Goal: Find specific page/section: Find specific page/section

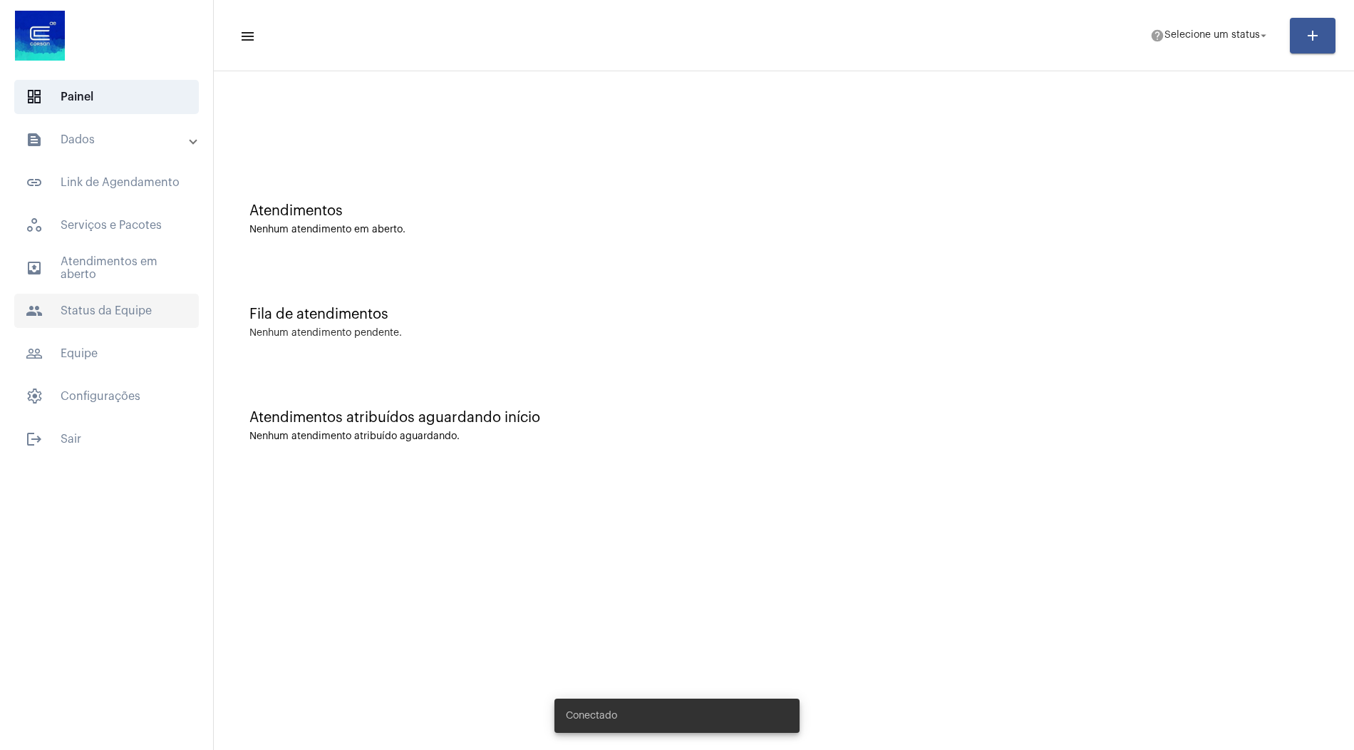
click at [105, 320] on span "people Status da Equipe" at bounding box center [106, 311] width 185 height 34
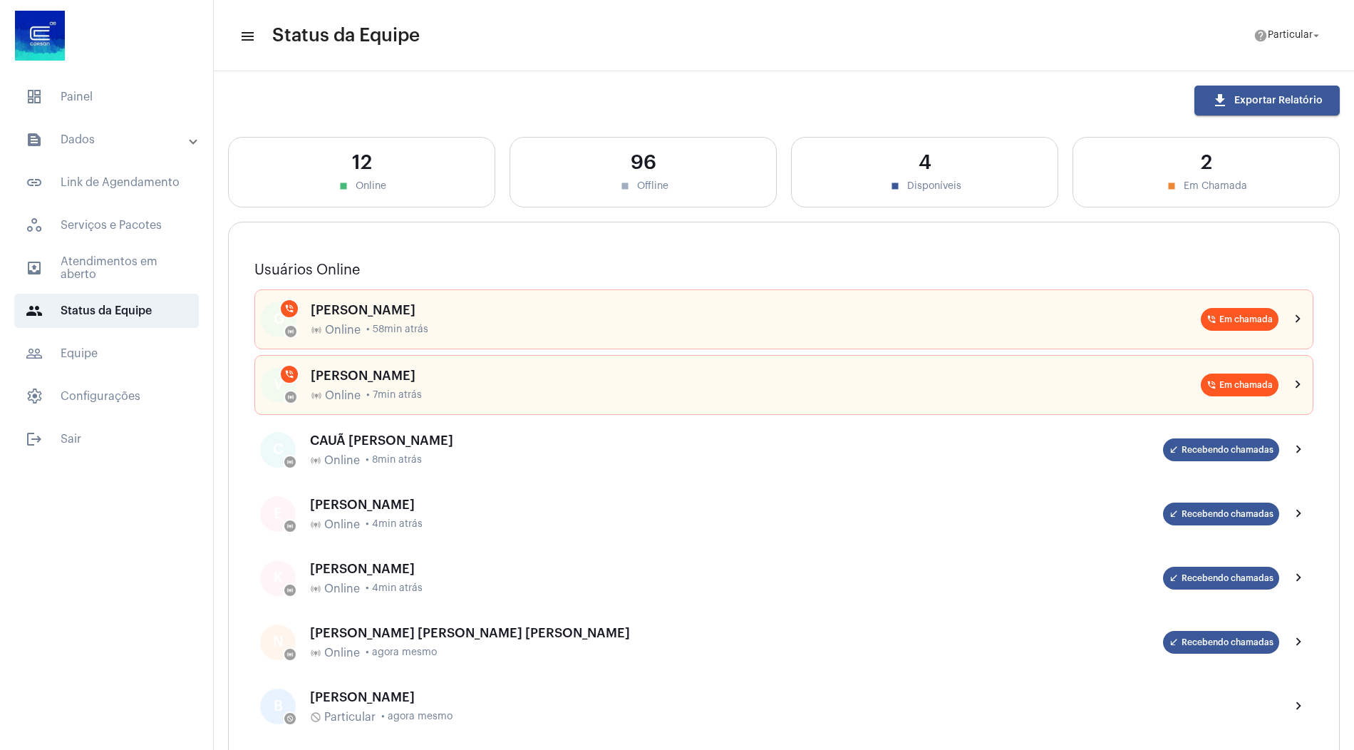
click at [135, 145] on mat-panel-title "text_snippet_outlined Dados" at bounding box center [108, 139] width 165 height 17
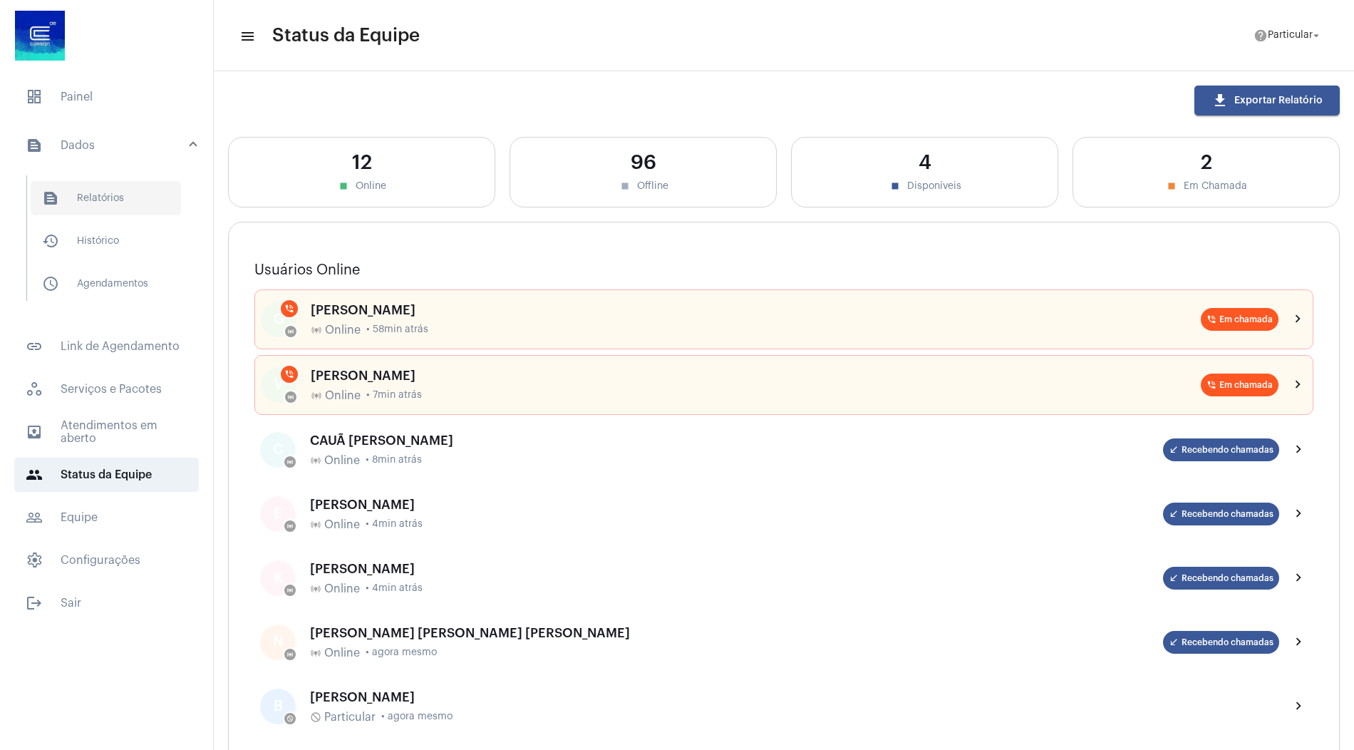
click at [129, 198] on span "text_snippet_outlined Relatórios" at bounding box center [106, 198] width 150 height 34
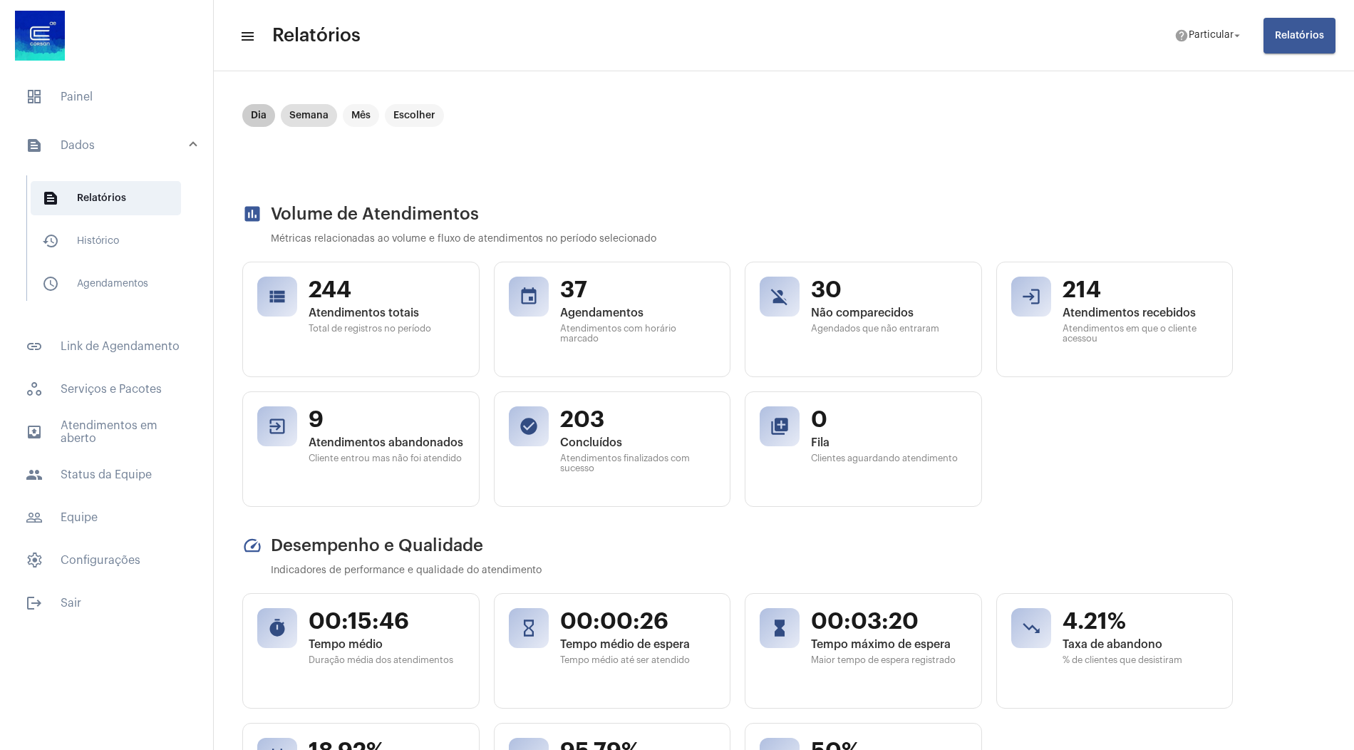
click at [258, 113] on mat-chip "Dia" at bounding box center [258, 115] width 33 height 23
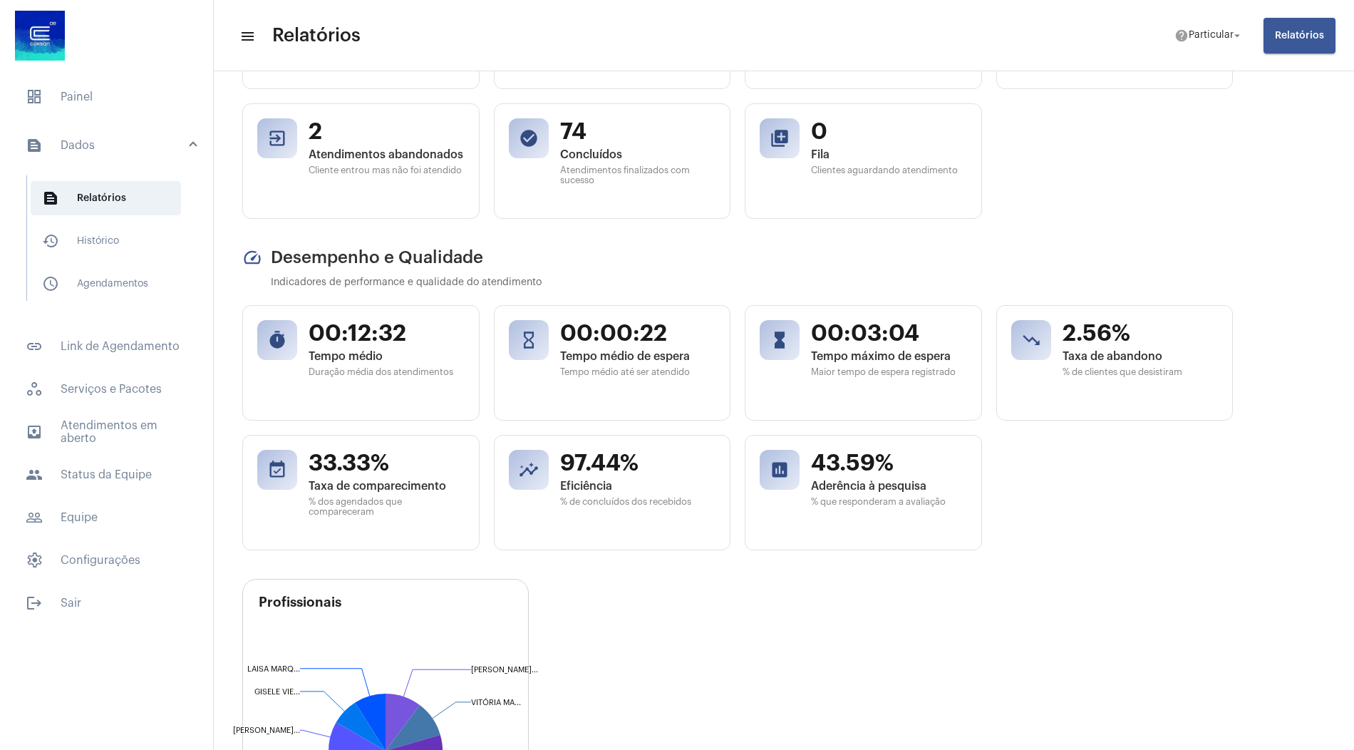
scroll to position [305, 0]
